Goal: Transaction & Acquisition: Subscribe to service/newsletter

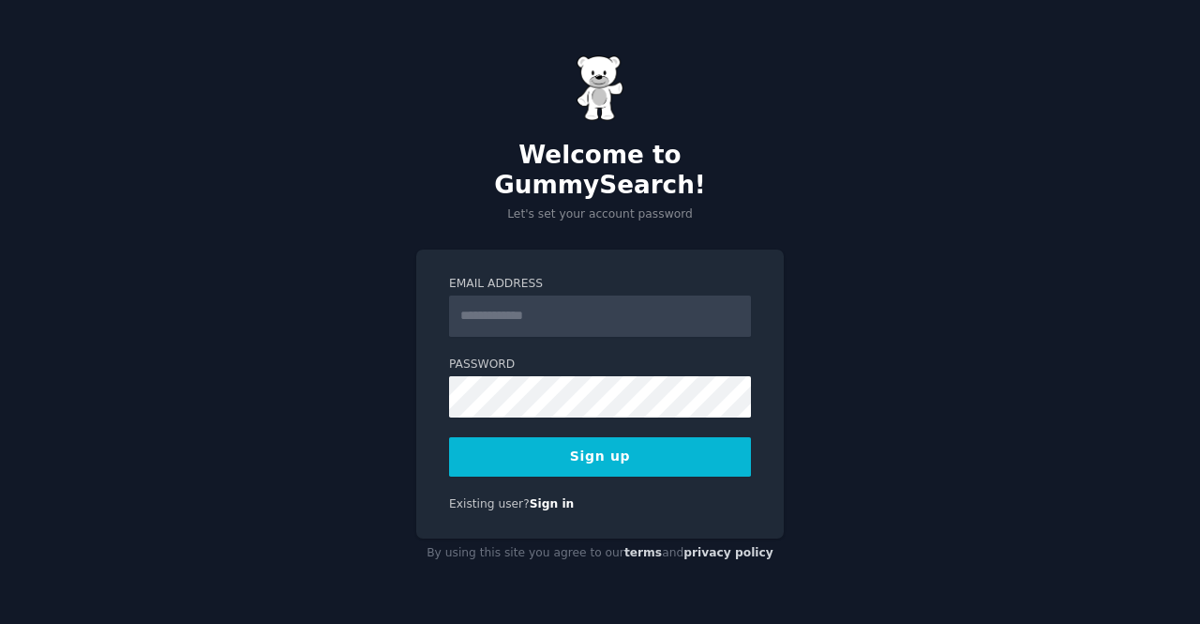
click at [484, 309] on input "Email Address" at bounding box center [600, 315] width 302 height 41
click at [535, 295] on input "Email Address" at bounding box center [600, 315] width 302 height 41
click at [601, 329] on form "Email Address Password 8 or more characters Alphanumeric characters No common p…" at bounding box center [600, 376] width 302 height 201
click at [597, 307] on input "Email Address" at bounding box center [600, 315] width 302 height 41
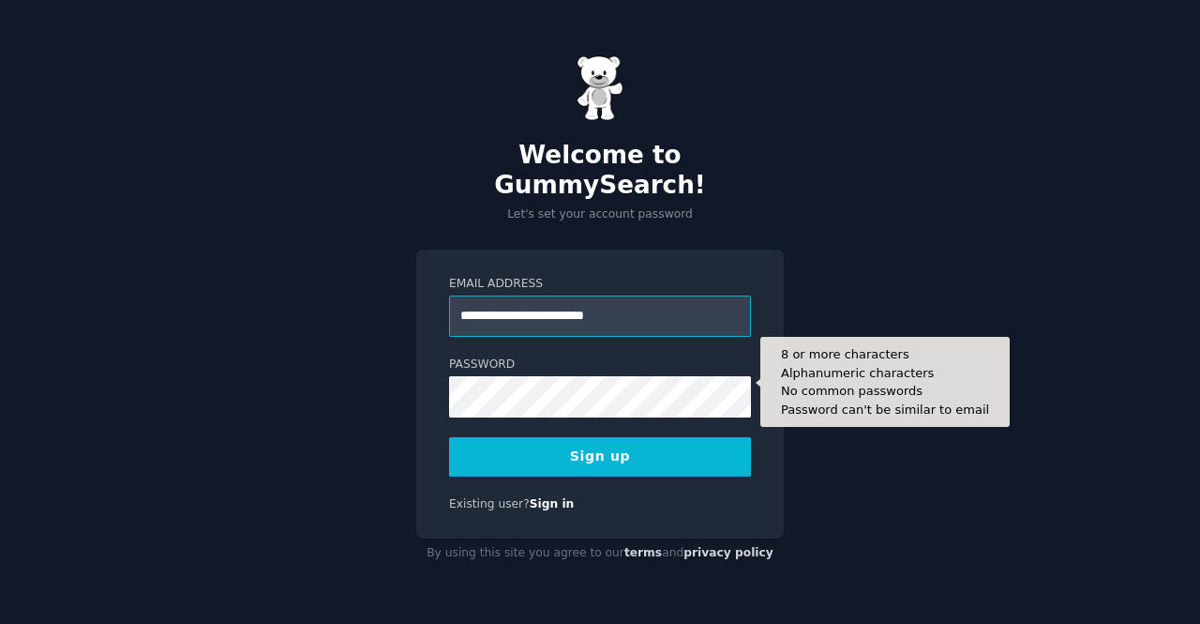
type input "**********"
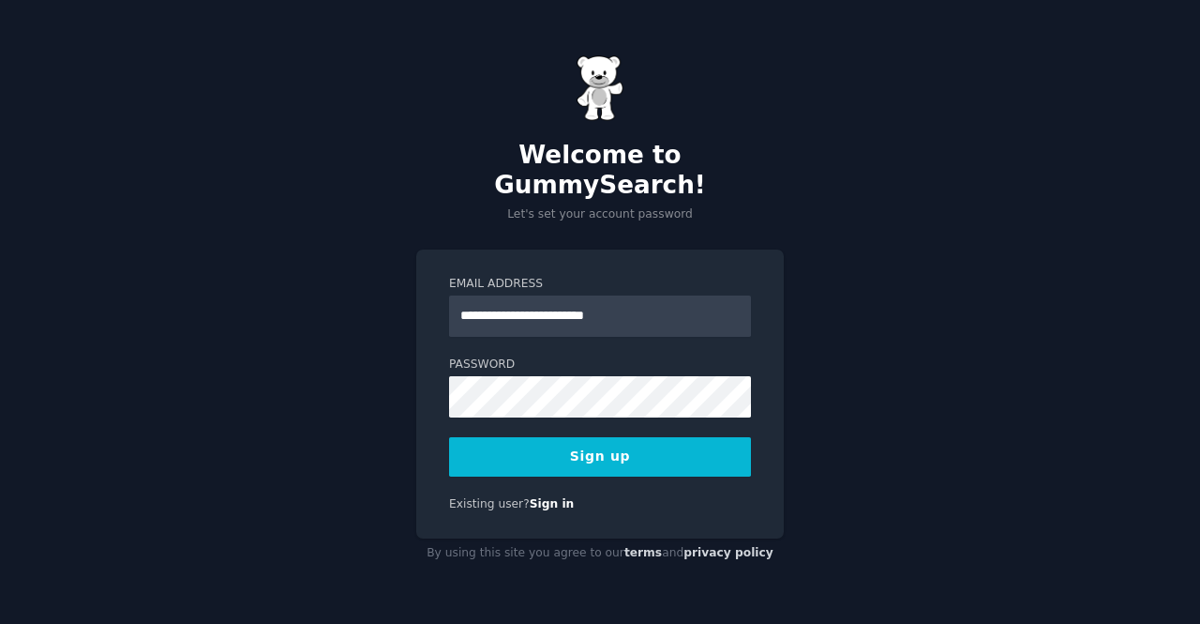
click at [580, 455] on button "Sign up" at bounding box center [600, 456] width 302 height 39
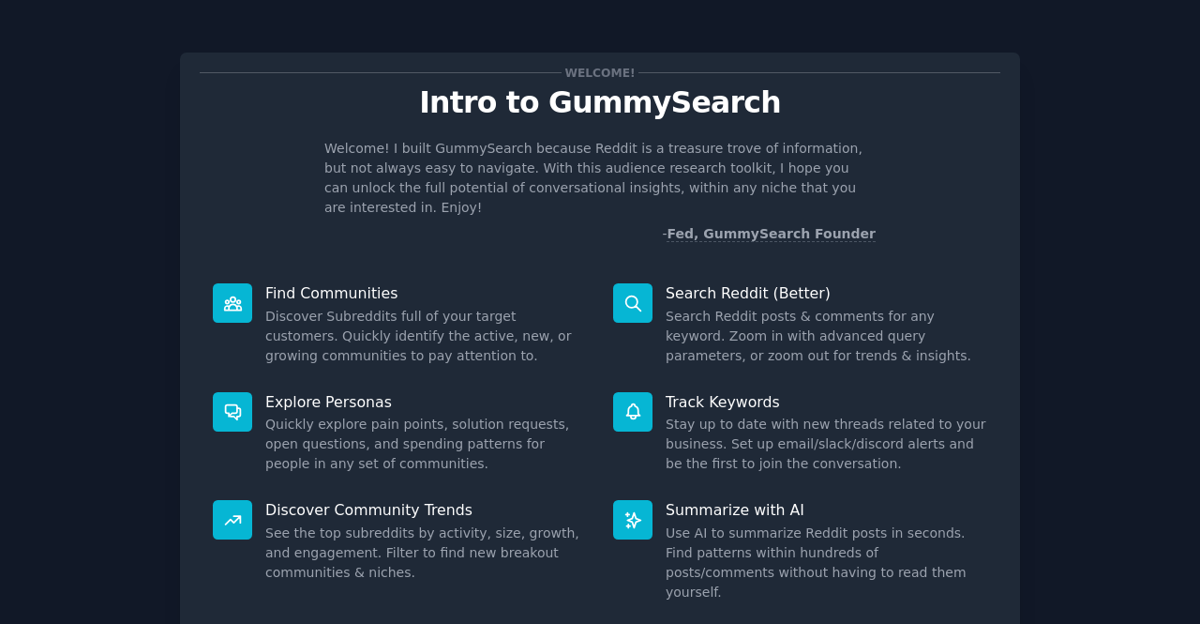
scroll to position [110, 0]
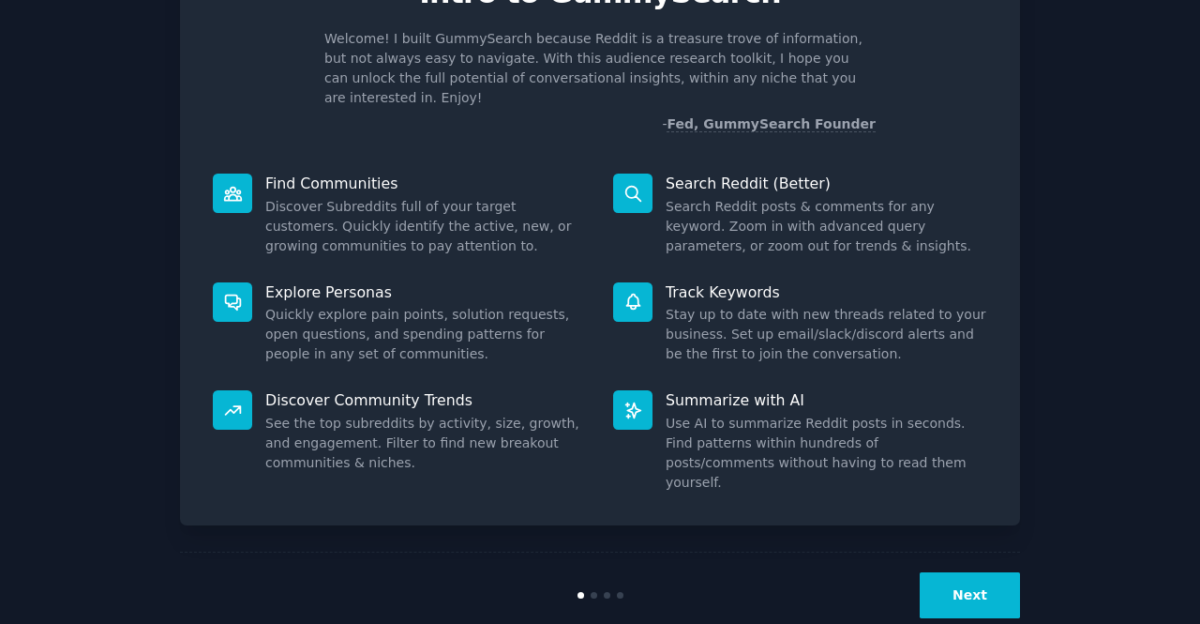
click at [968, 572] on button "Next" at bounding box center [970, 595] width 100 height 46
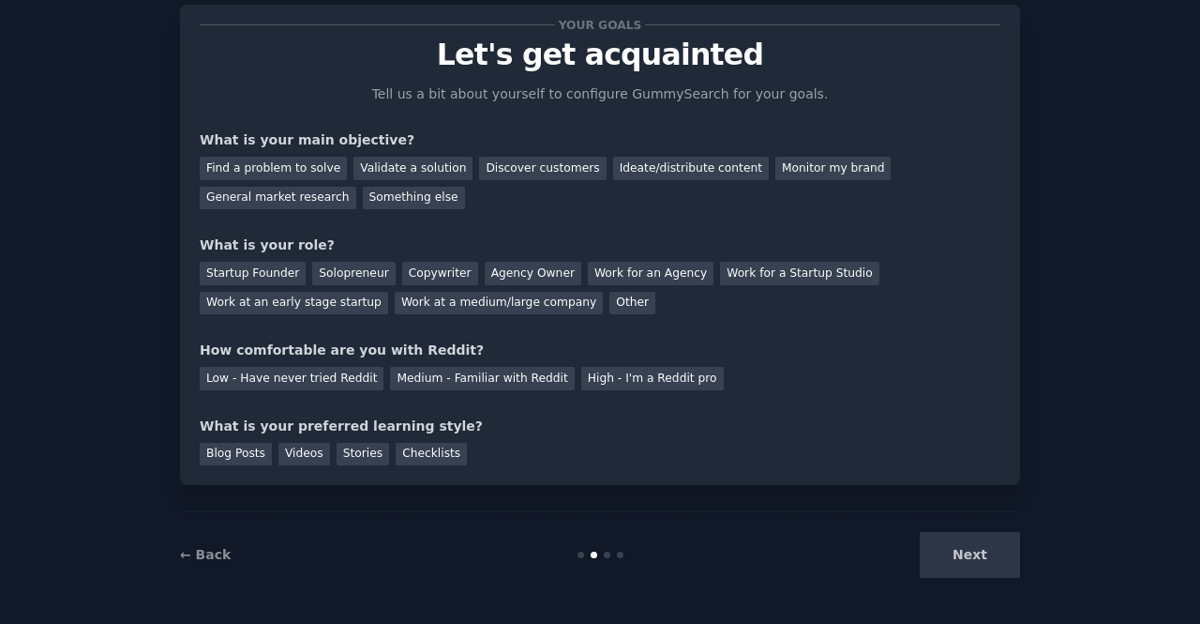
scroll to position [48, 0]
click at [965, 564] on div "Next" at bounding box center [880, 555] width 280 height 46
click at [965, 555] on div "Next" at bounding box center [880, 555] width 280 height 46
click at [263, 162] on div "Find a problem to solve" at bounding box center [273, 168] width 147 height 23
click at [431, 161] on div "Validate a solution" at bounding box center [413, 168] width 119 height 23
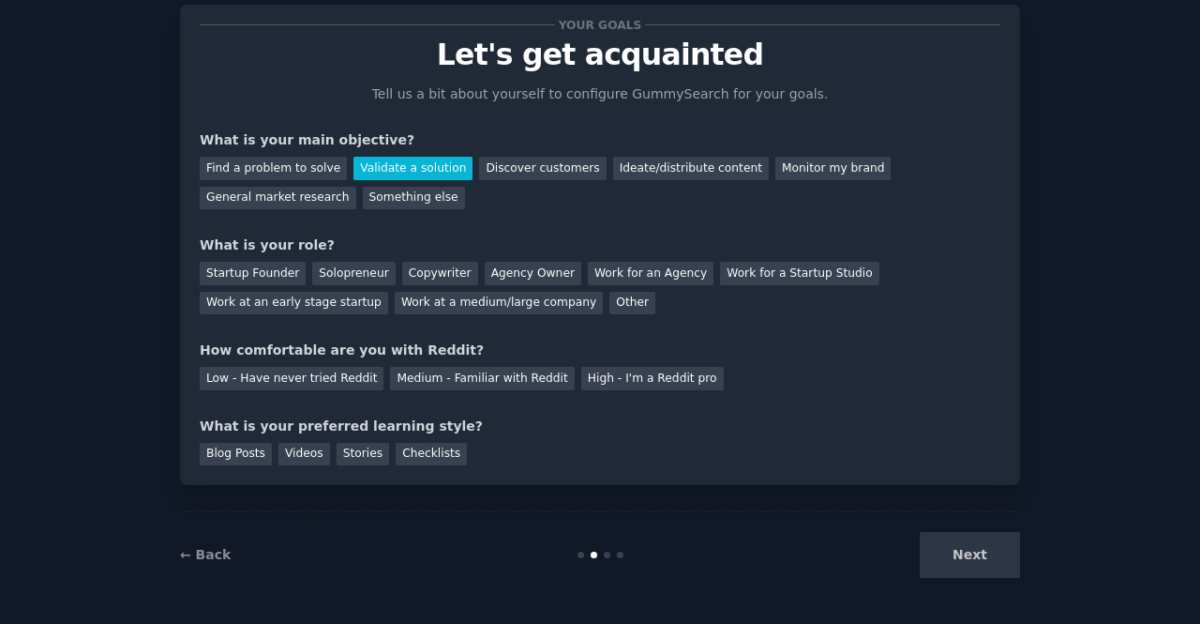
drag, startPoint x: 314, startPoint y: 167, endPoint x: 335, endPoint y: 176, distance: 22.7
click at [314, 166] on div "Find a problem to solve" at bounding box center [273, 168] width 147 height 23
click at [943, 547] on div "Next" at bounding box center [880, 555] width 280 height 46
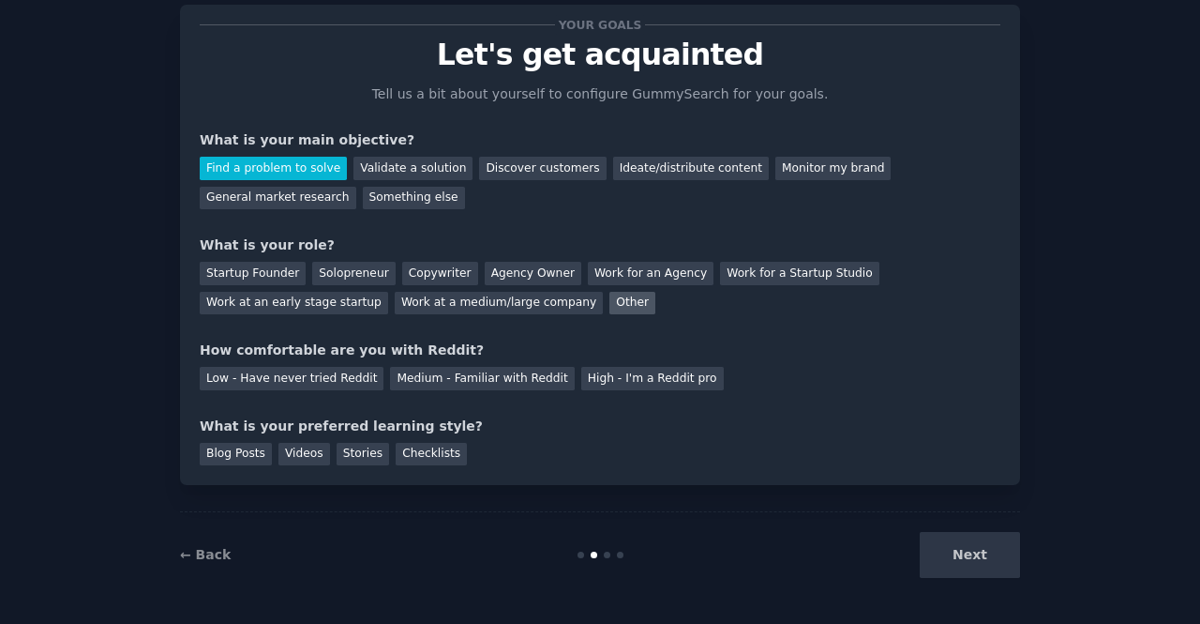
click at [610, 309] on div "Other" at bounding box center [633, 303] width 46 height 23
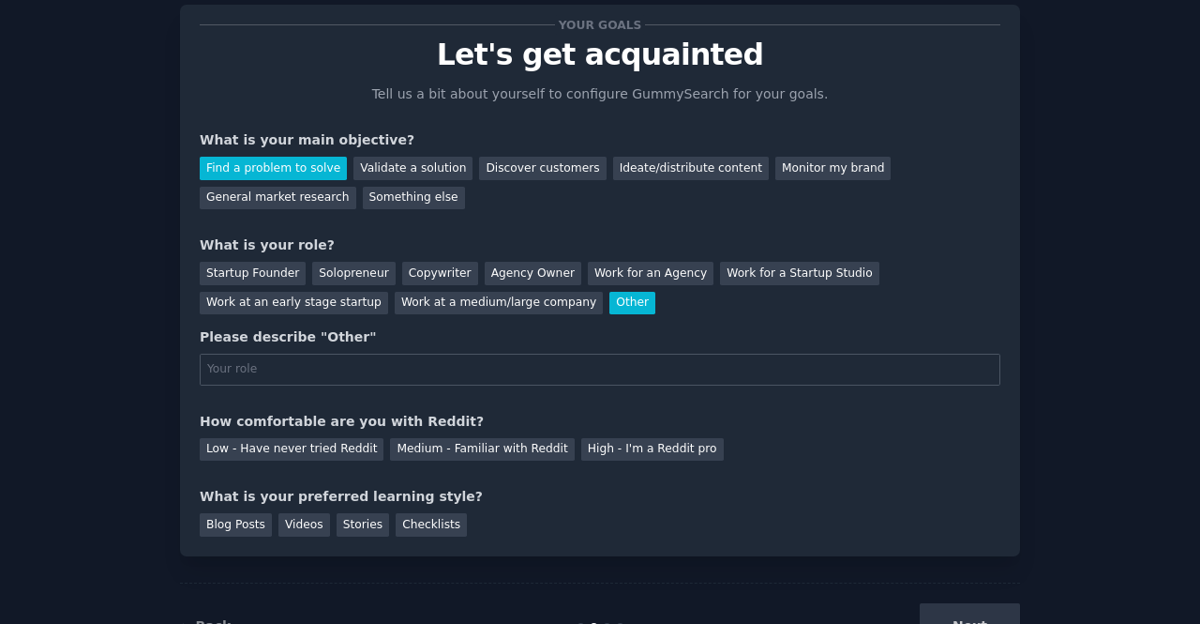
scroll to position [110, 0]
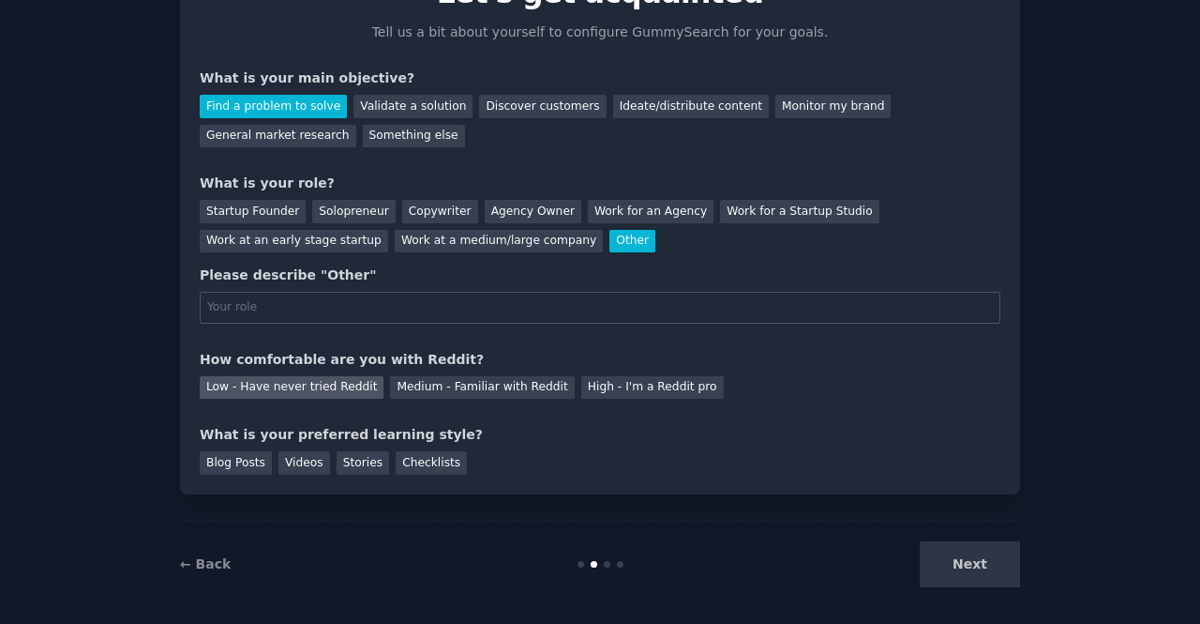
click at [279, 381] on div "Low - Have never tried Reddit" at bounding box center [292, 387] width 184 height 23
click at [295, 464] on div "Videos" at bounding box center [305, 462] width 52 height 23
click at [954, 554] on div "Next" at bounding box center [880, 564] width 280 height 46
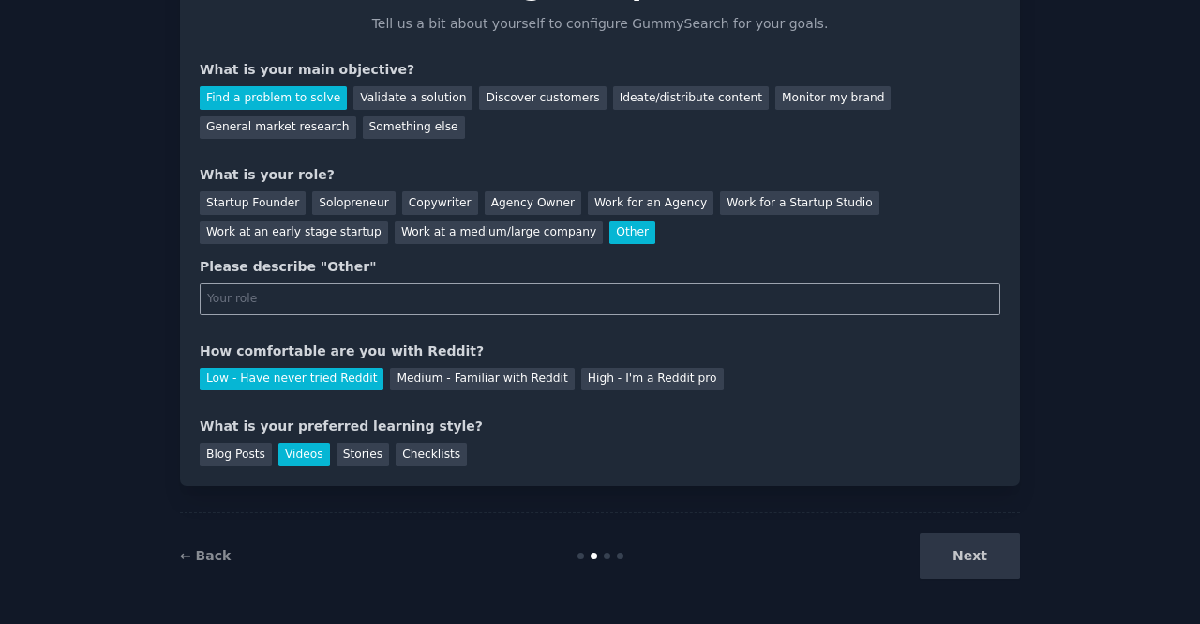
click at [281, 302] on input "text" at bounding box center [600, 299] width 801 height 32
click at [425, 204] on div "Copywriter" at bounding box center [440, 202] width 76 height 23
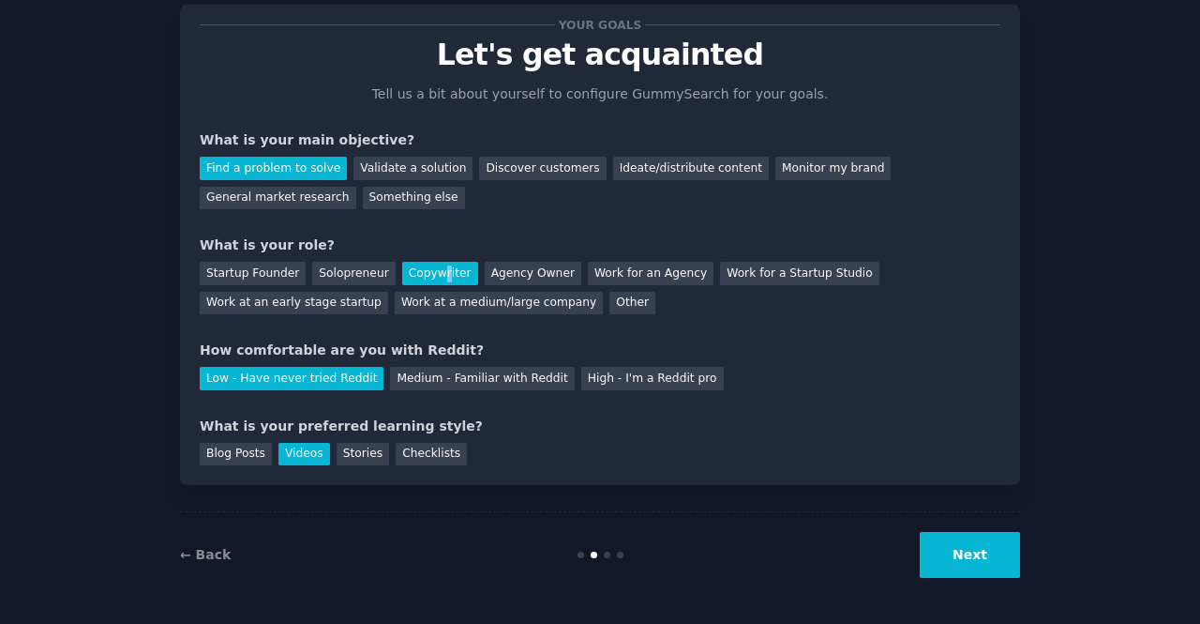
click at [971, 552] on button "Next" at bounding box center [970, 555] width 100 height 46
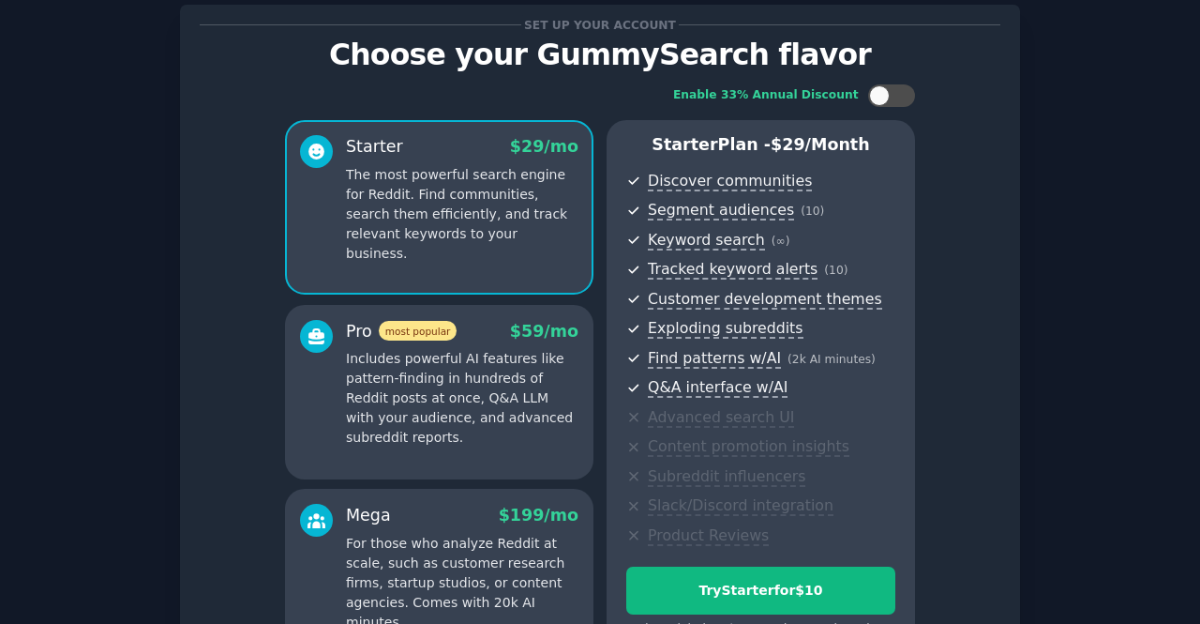
scroll to position [235, 0]
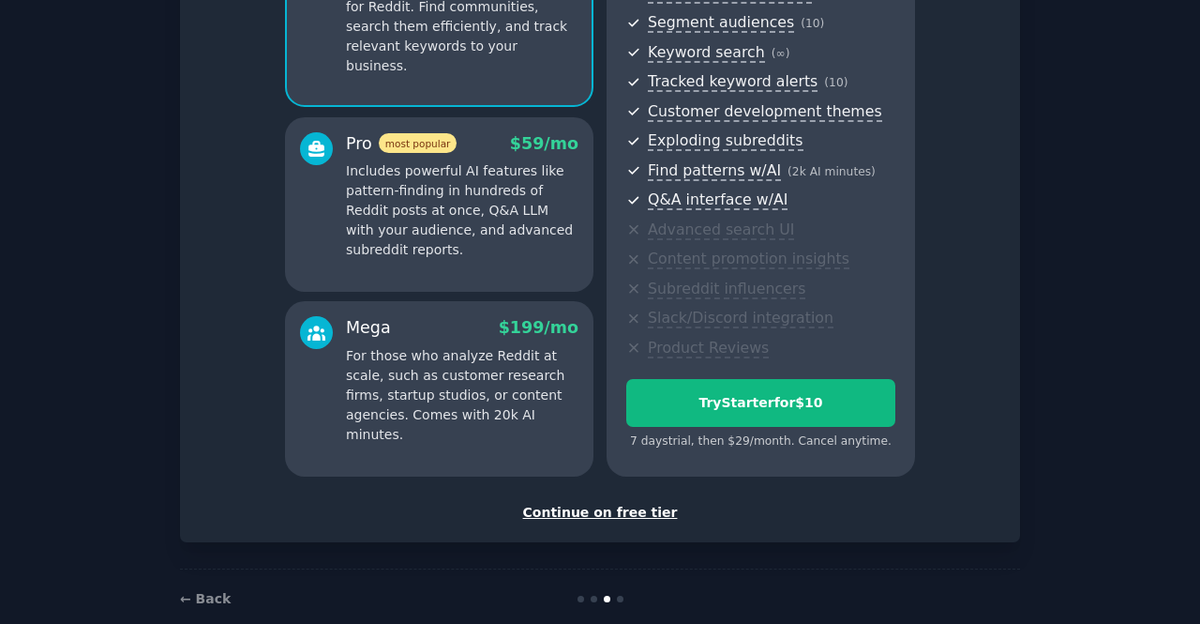
click at [602, 520] on div "Continue on free tier" at bounding box center [600, 513] width 801 height 20
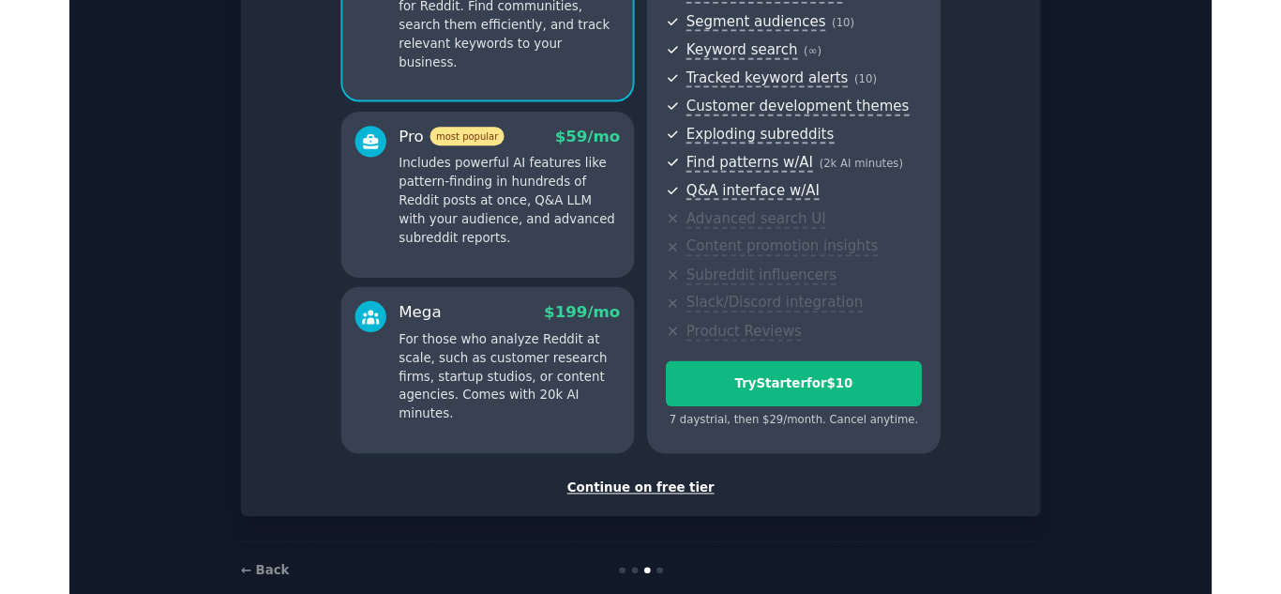
scroll to position [107, 0]
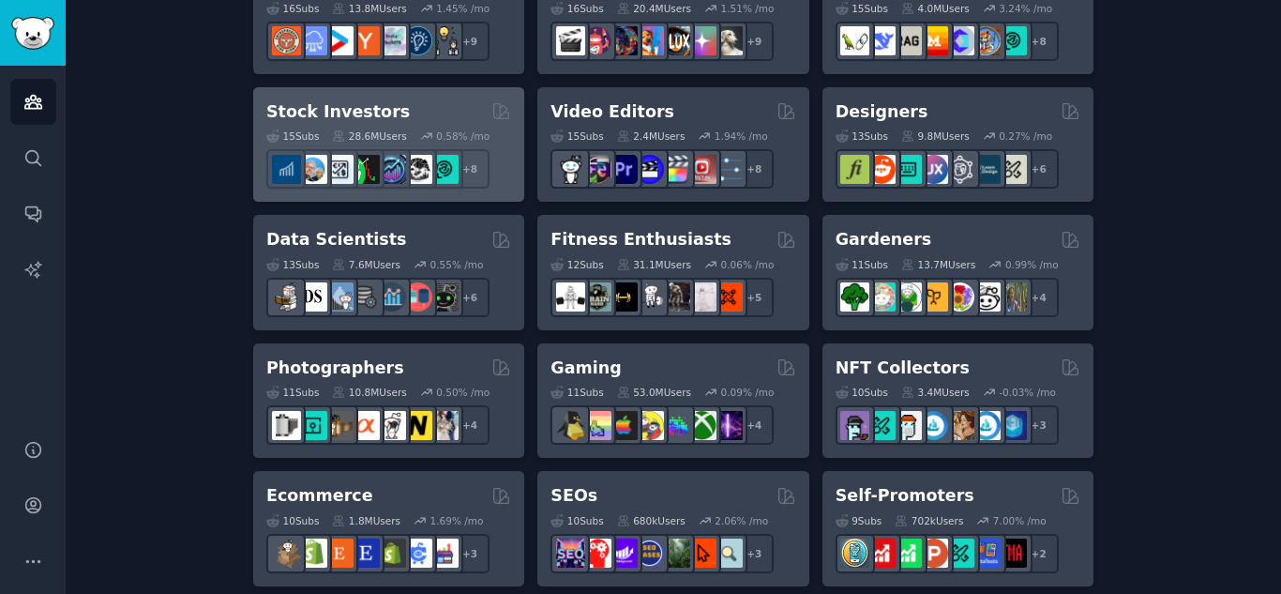
scroll to position [750, 0]
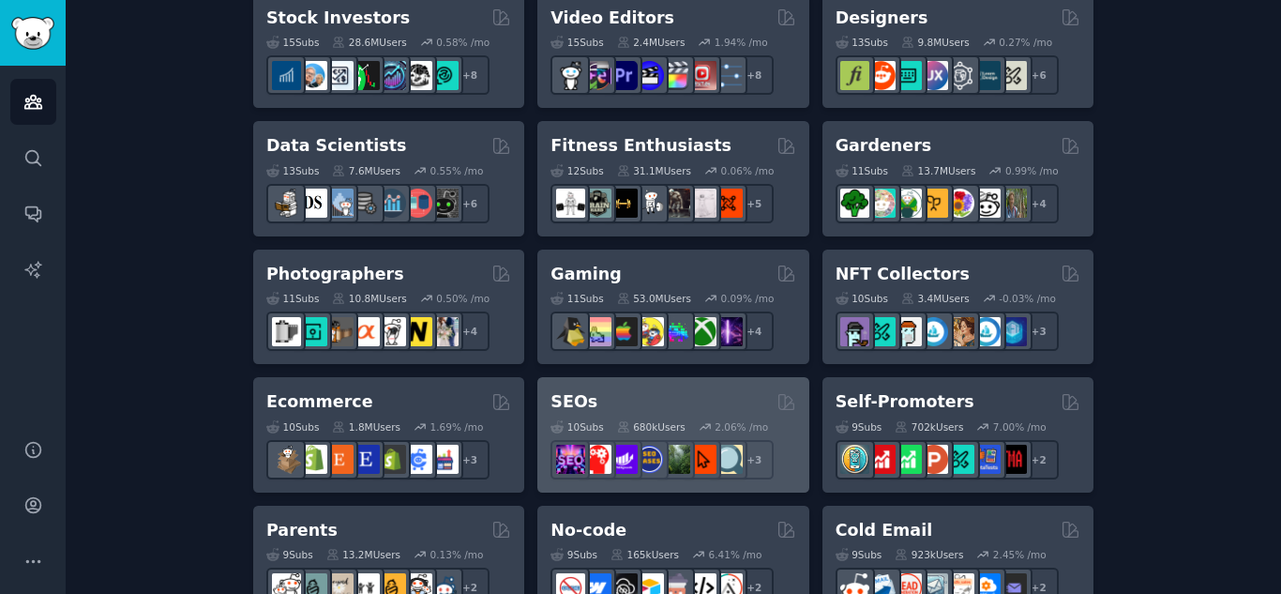
click at [669, 414] on div "10 Sub s 680k Users 2.06 % /mo + 3" at bounding box center [672, 447] width 245 height 66
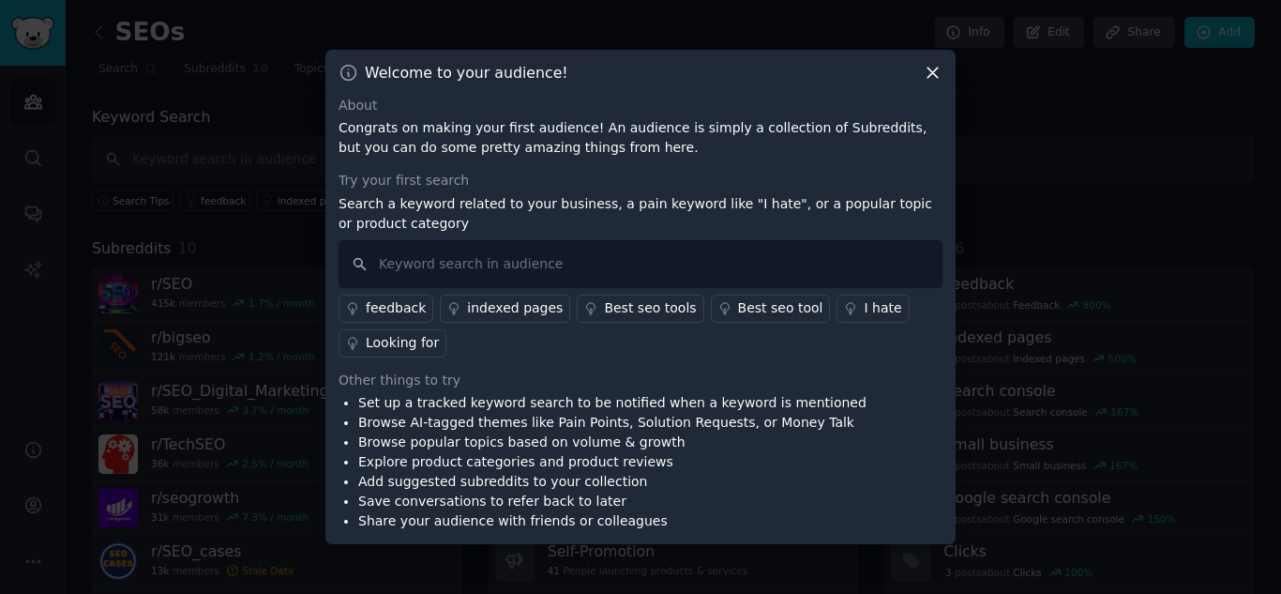
click at [933, 68] on icon at bounding box center [933, 73] width 20 height 20
